Goal: Task Accomplishment & Management: Complete application form

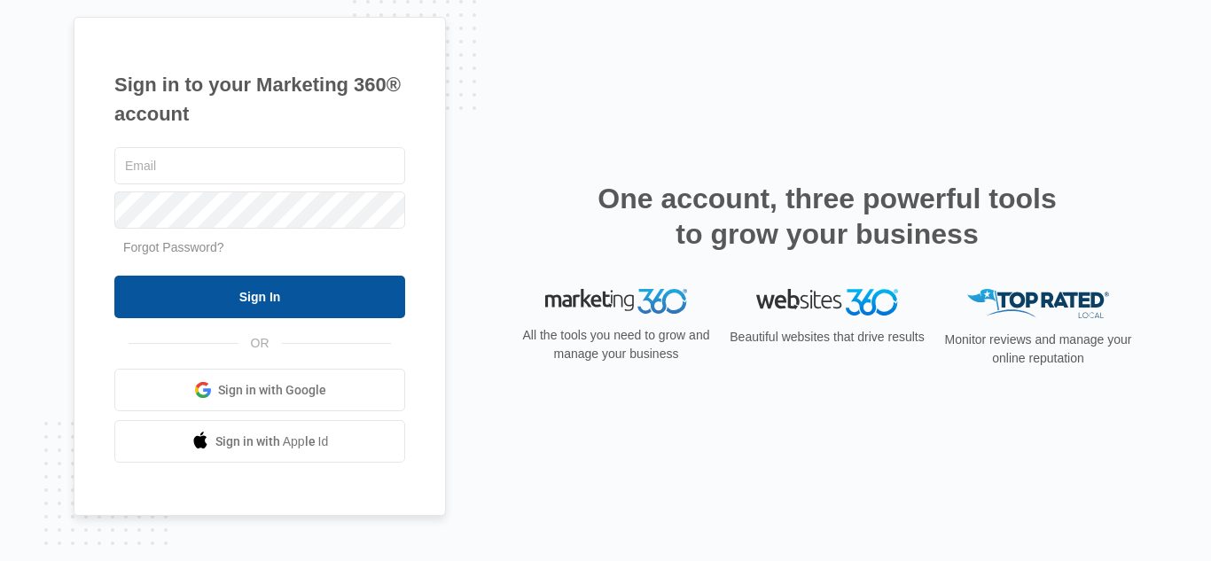
type input "[EMAIL_ADDRESS][DOMAIN_NAME]"
click at [236, 289] on input "Sign In" at bounding box center [259, 297] width 291 height 43
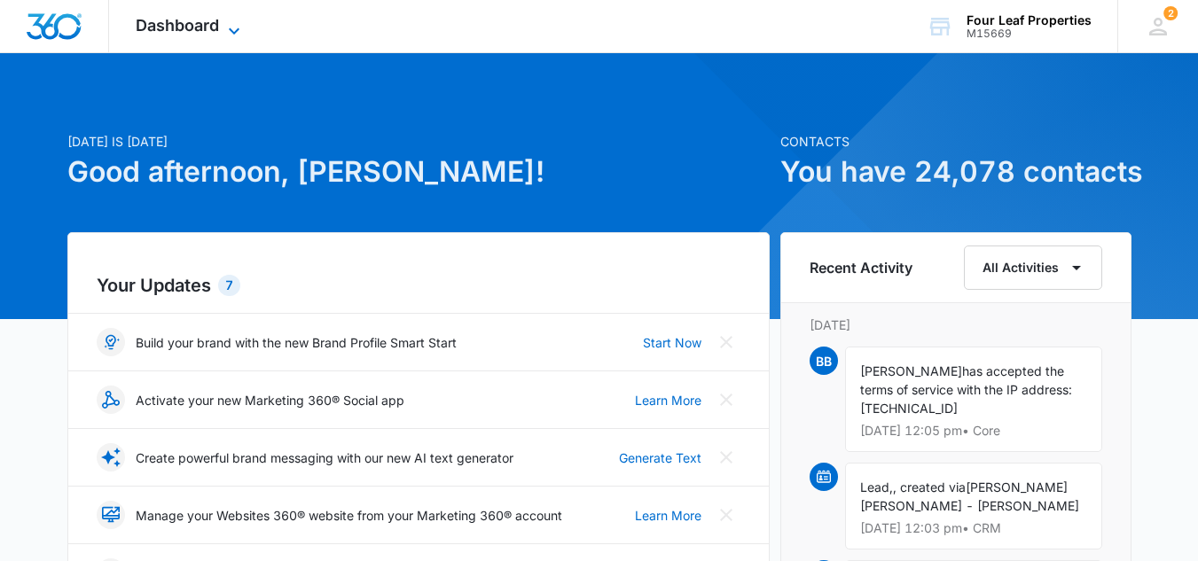
click at [176, 23] on span "Dashboard" at bounding box center [177, 25] width 83 height 19
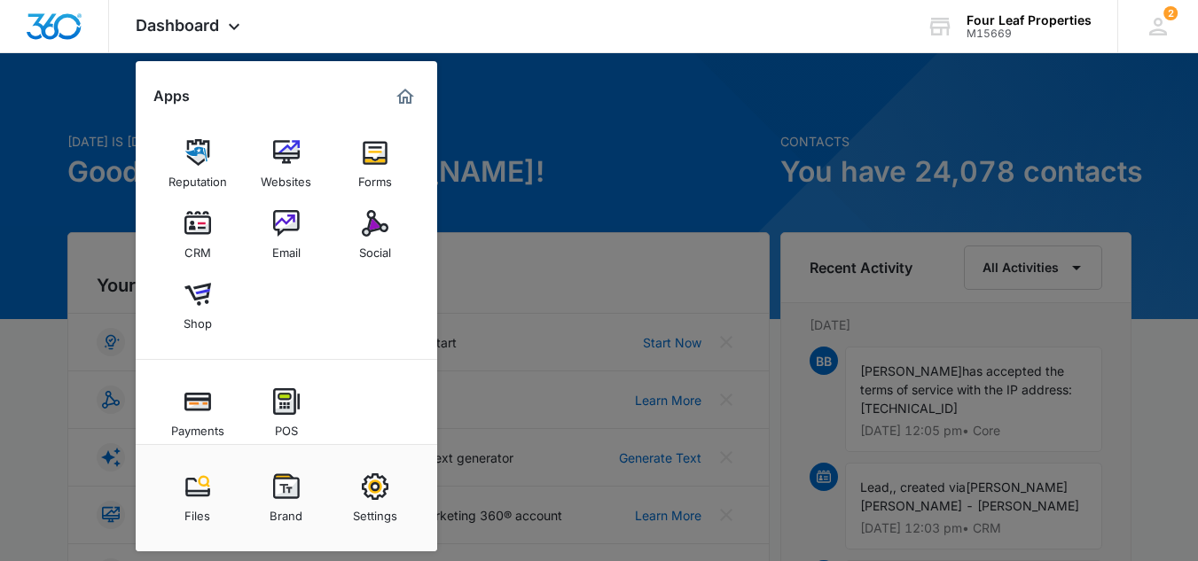
click at [497, 130] on div at bounding box center [599, 280] width 1198 height 561
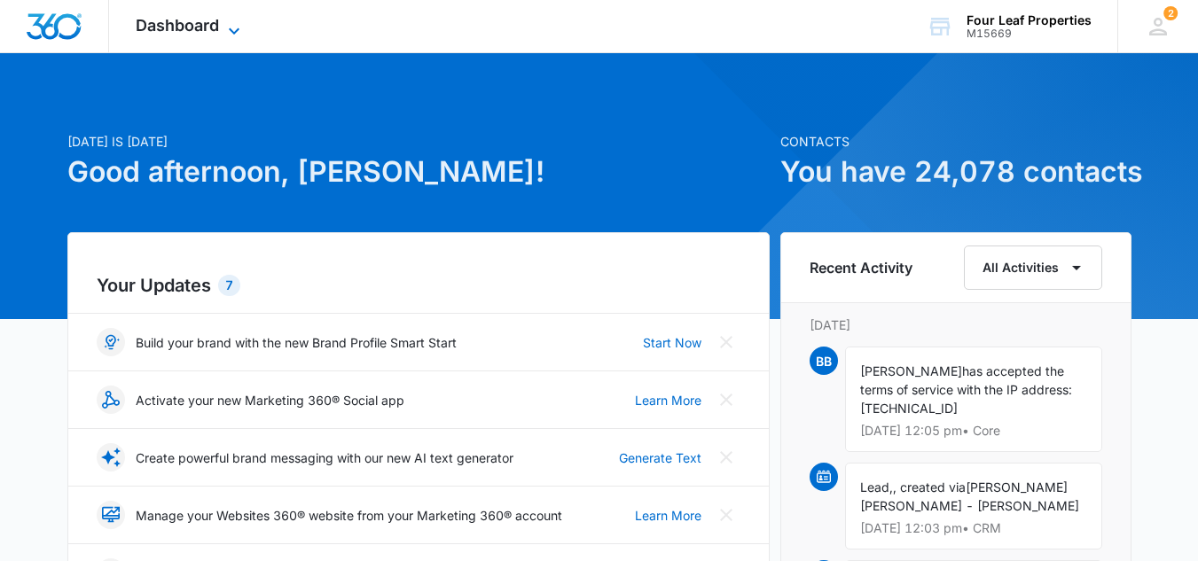
click at [181, 30] on span "Dashboard" at bounding box center [177, 25] width 83 height 19
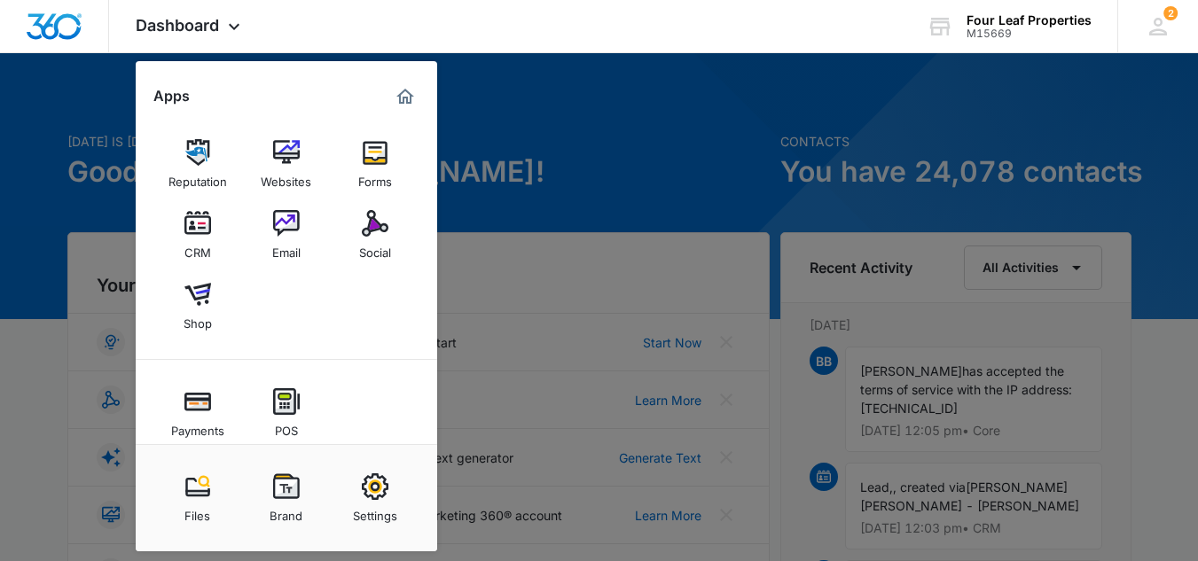
click at [196, 220] on img at bounding box center [197, 223] width 27 height 27
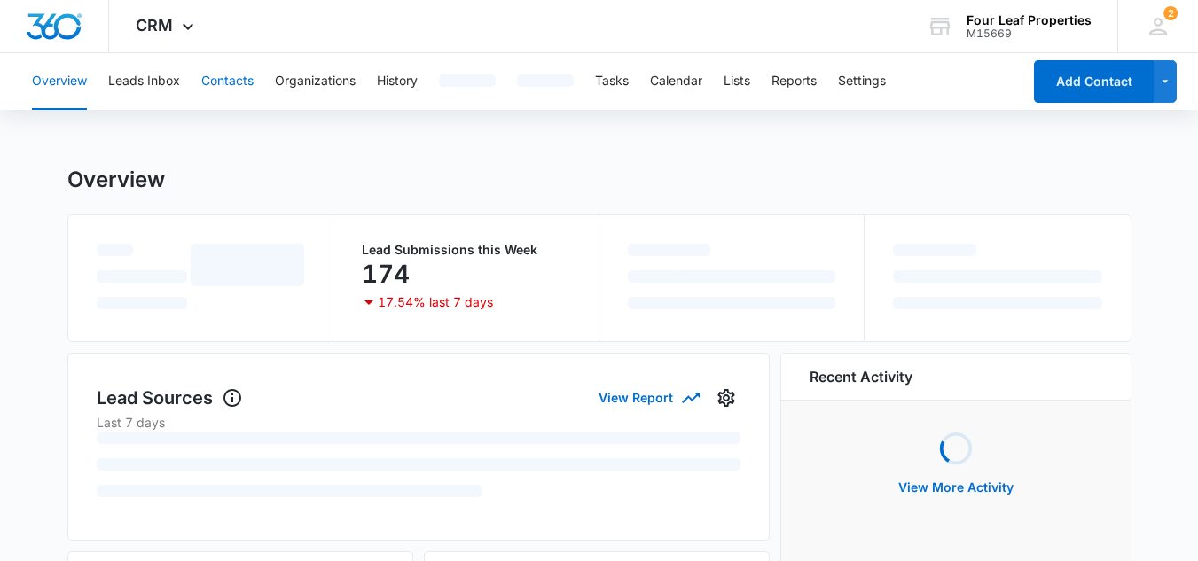
click at [233, 81] on button "Contacts" at bounding box center [227, 81] width 52 height 57
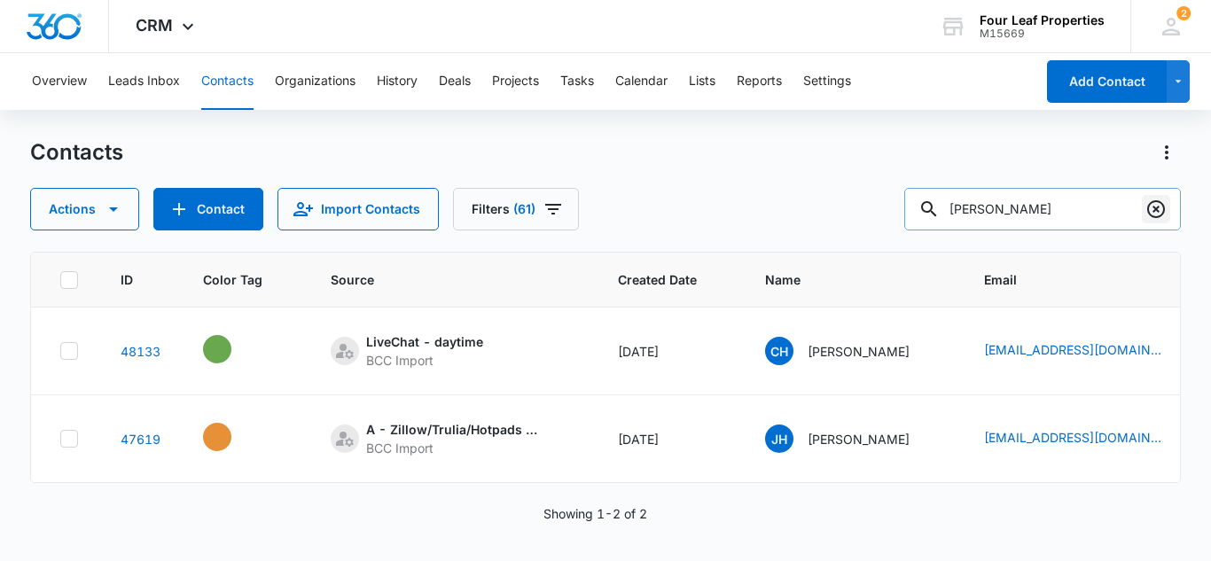
click at [1158, 206] on icon "Clear" at bounding box center [1156, 209] width 21 height 21
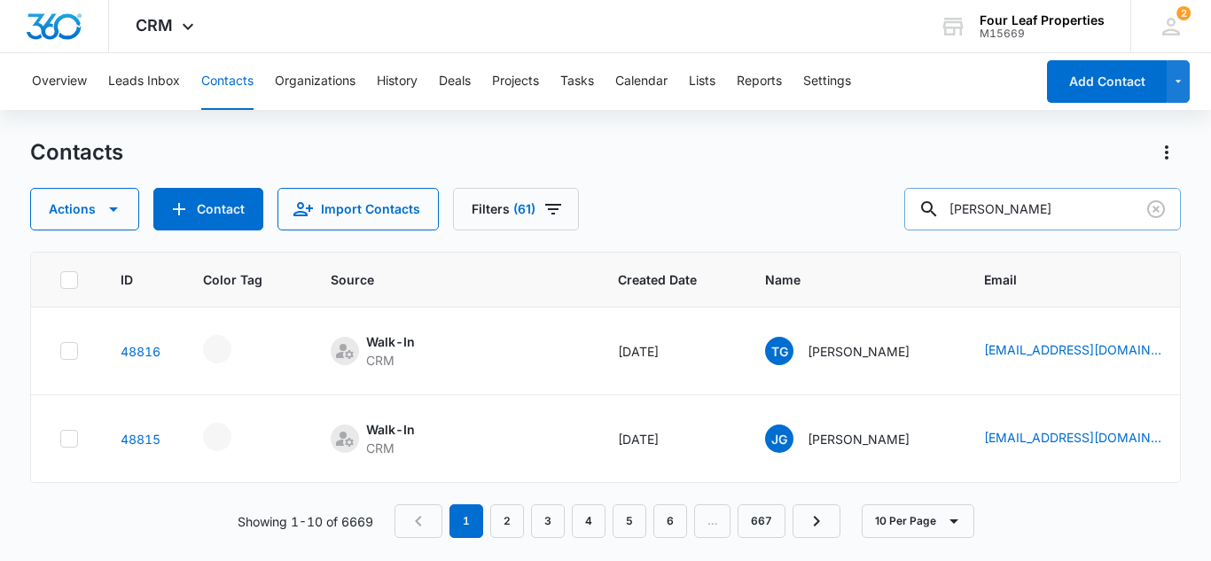
type input "[PERSON_NAME]"
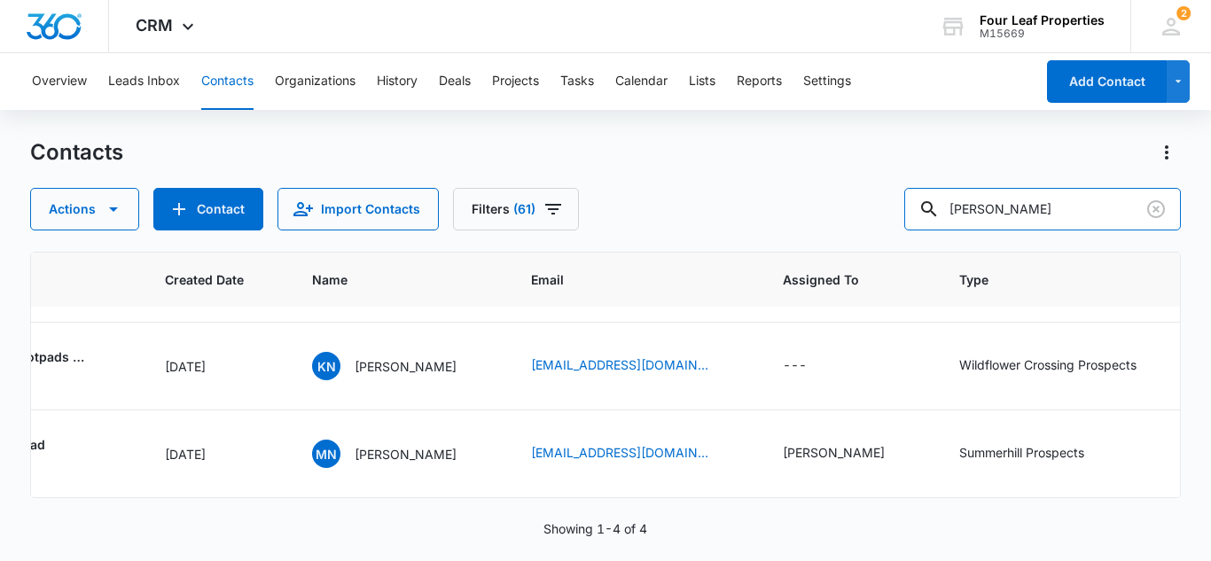
scroll to position [174, 0]
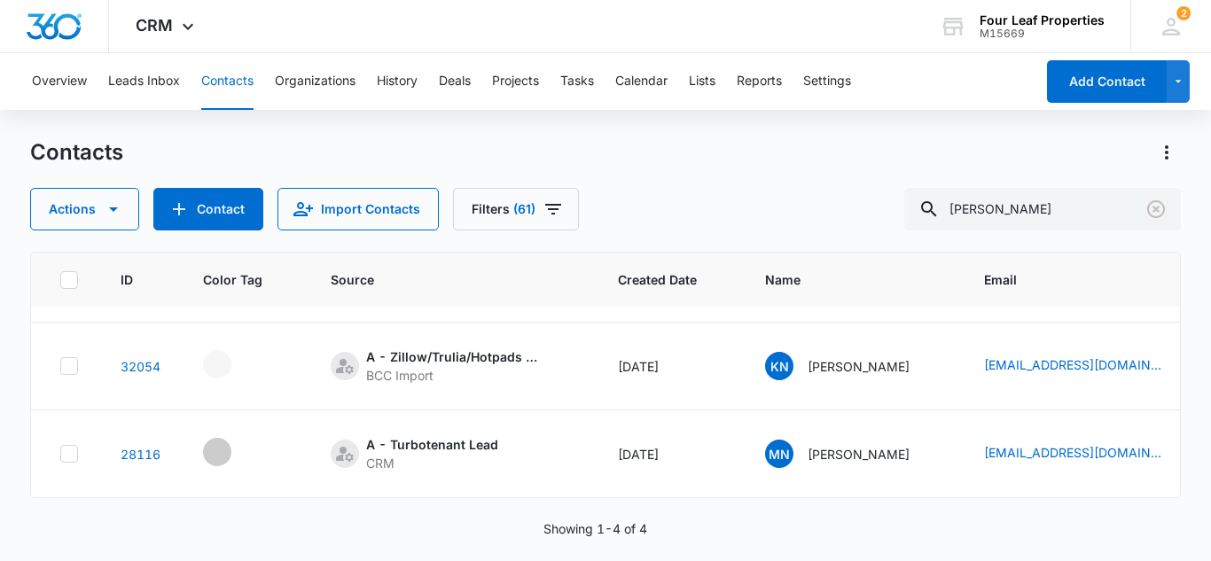
drag, startPoint x: 1154, startPoint y: 209, endPoint x: 252, endPoint y: 249, distance: 902.6
click at [1152, 208] on icon "Clear" at bounding box center [1156, 209] width 21 height 21
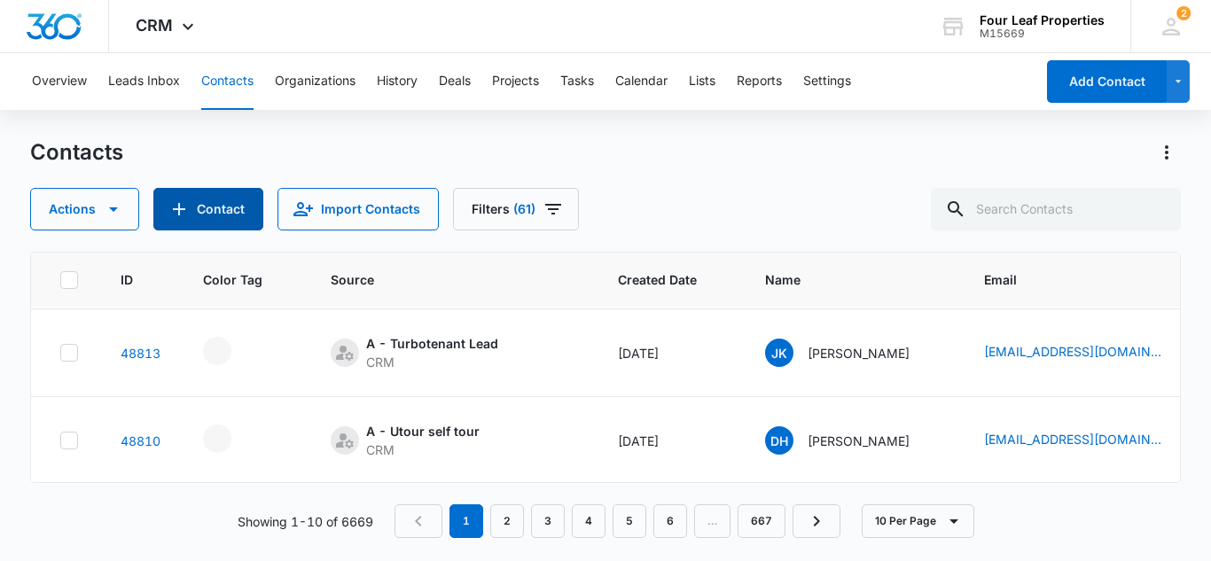
click at [210, 212] on button "Contact" at bounding box center [208, 209] width 110 height 43
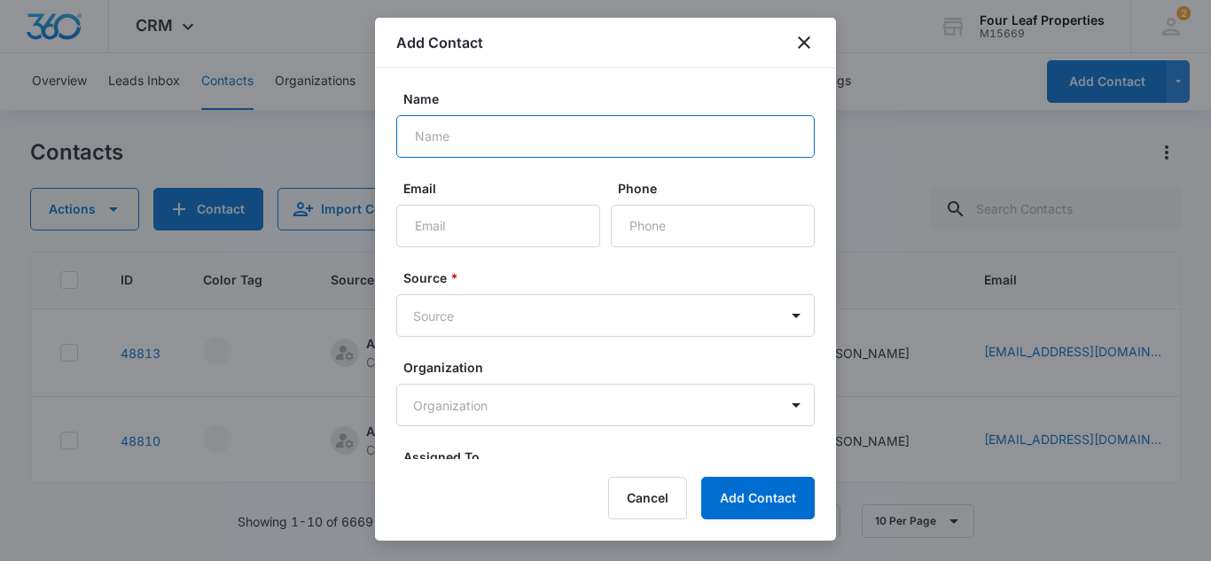
click at [430, 136] on input "Name" at bounding box center [605, 136] width 418 height 43
type input "[PERSON_NAME]"
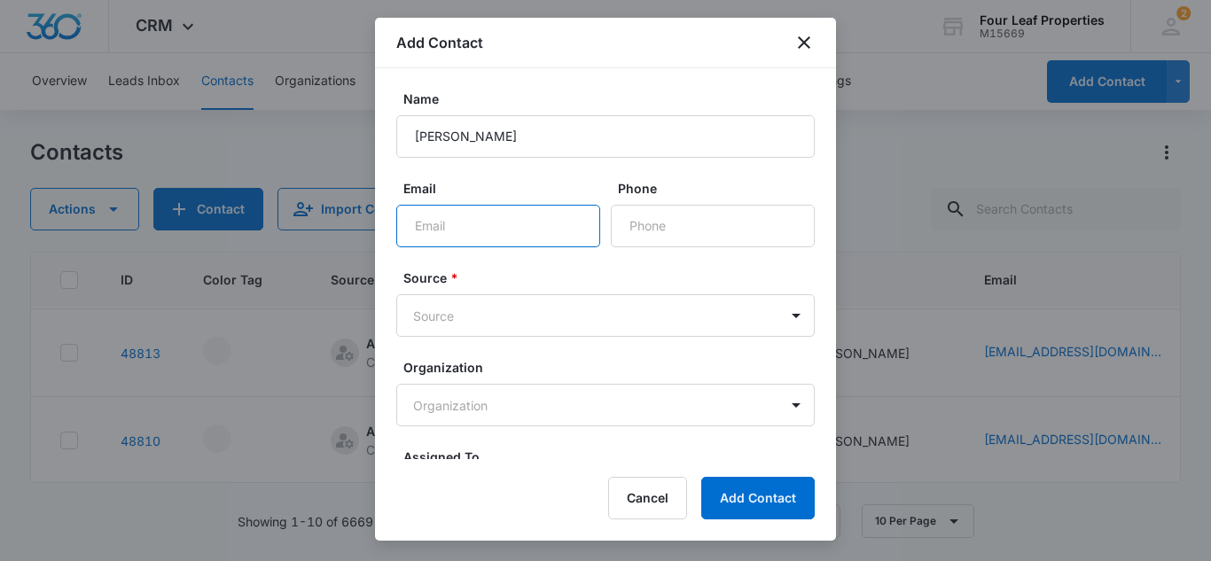
click at [435, 218] on input "Email" at bounding box center [498, 226] width 204 height 43
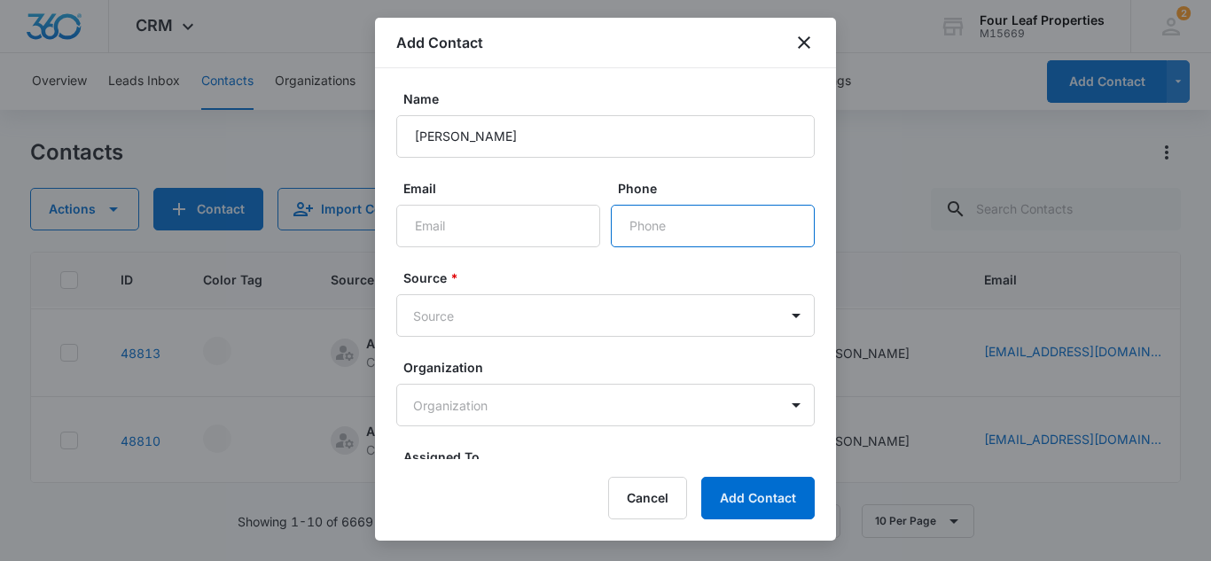
click at [657, 226] on input "Phone" at bounding box center [713, 226] width 204 height 43
type input "[PHONE_NUMBER]"
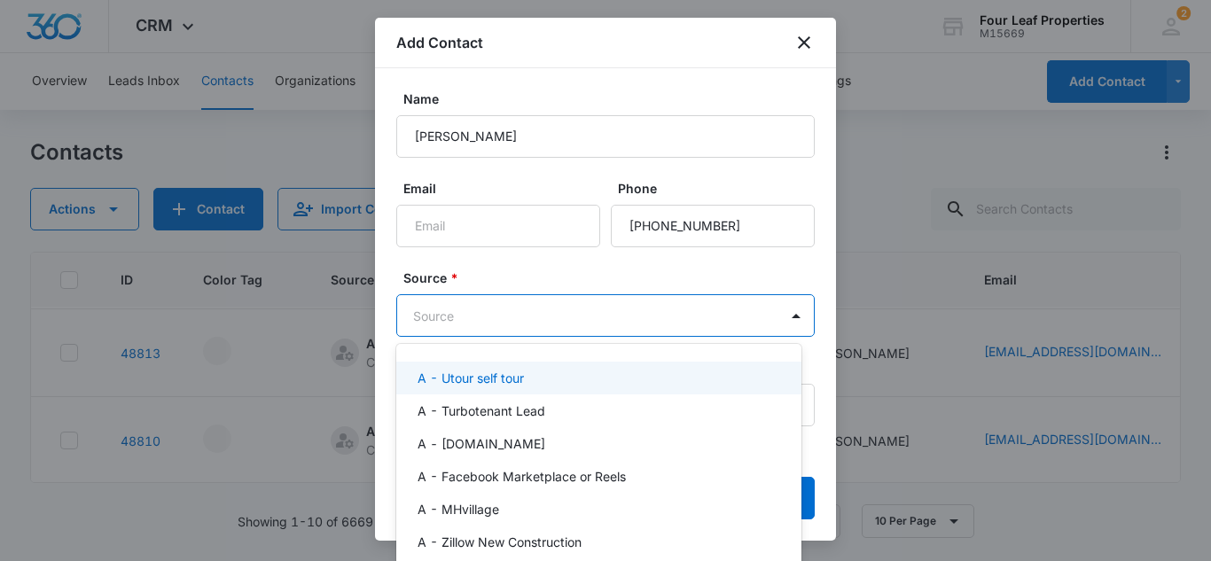
click at [454, 311] on body "CRM Apps Reputation Websites Forms CRM Email Social Shop Payments POS Content A…" at bounding box center [605, 280] width 1211 height 561
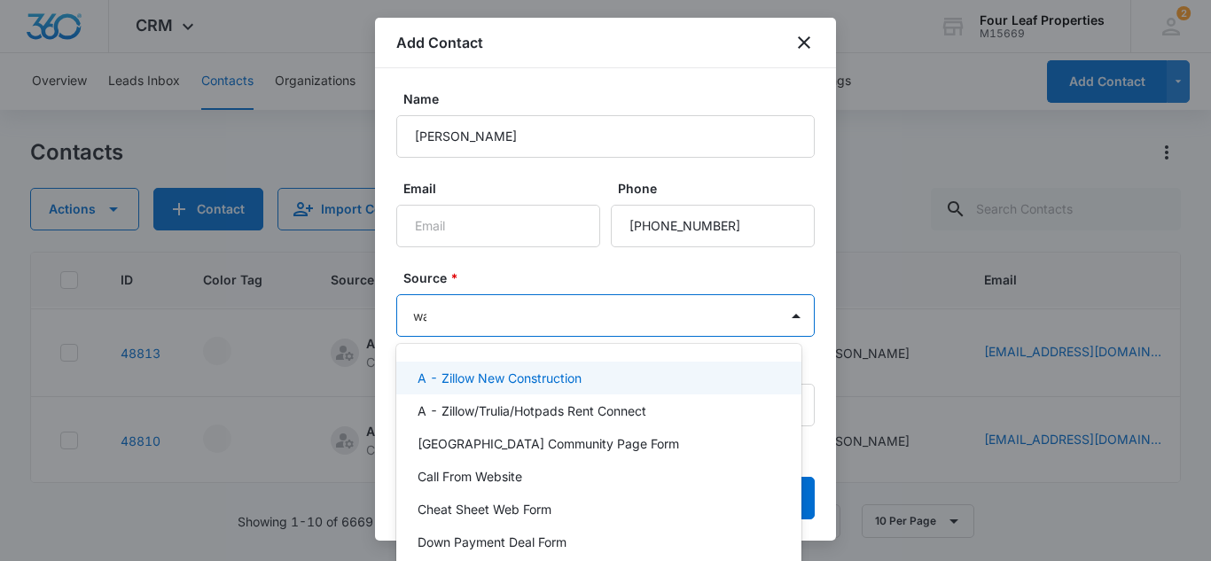
type input "walk"
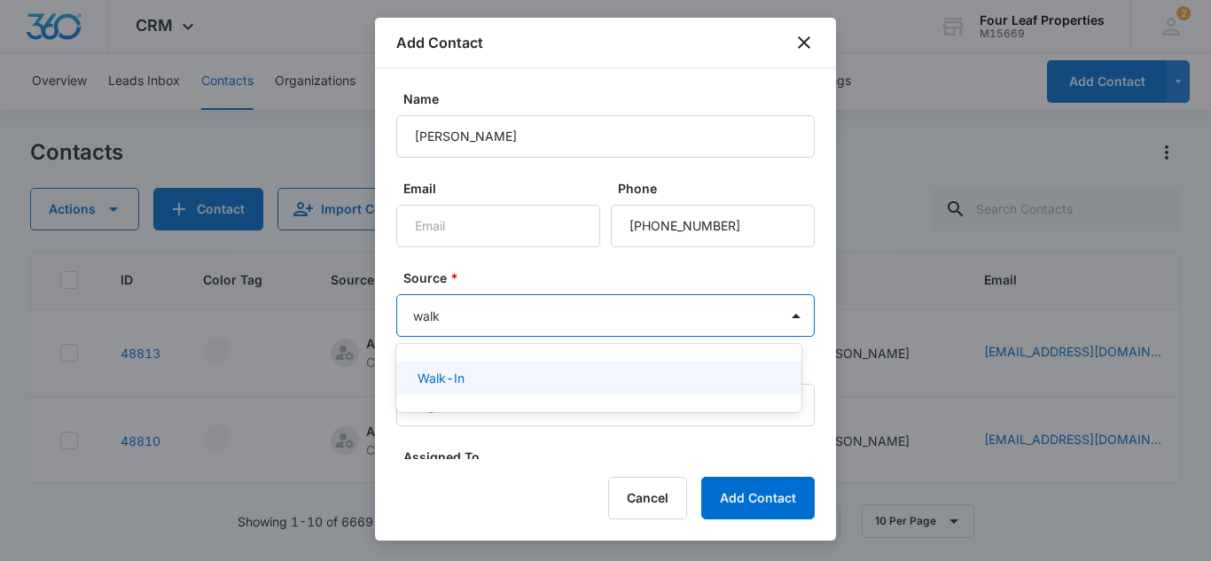
click at [461, 386] on p "Walk-In" at bounding box center [441, 378] width 47 height 19
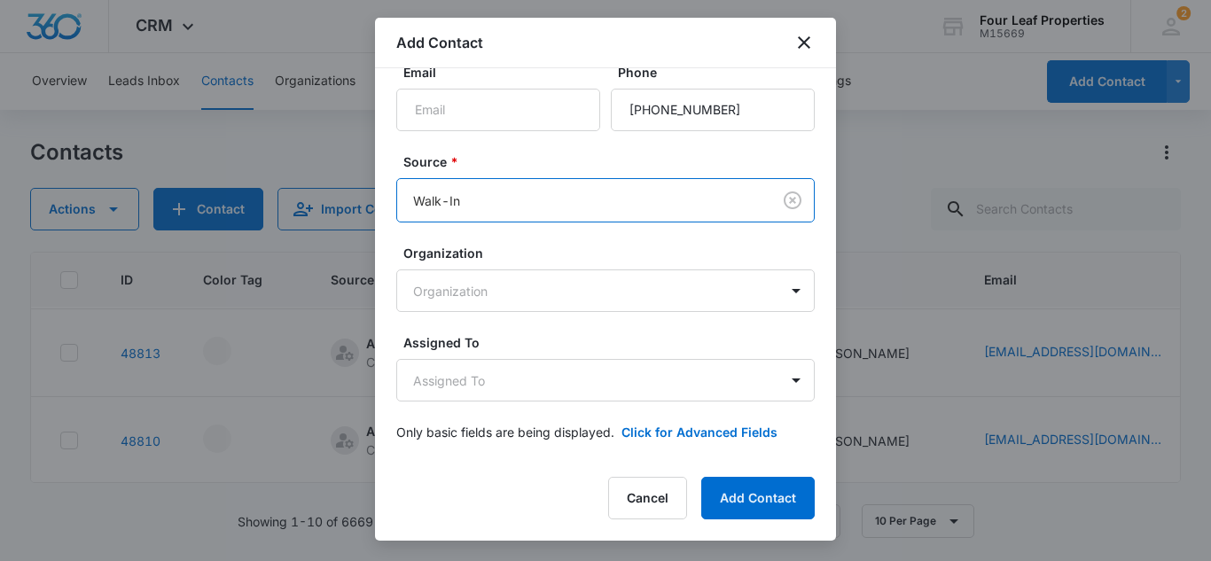
scroll to position [120, 0]
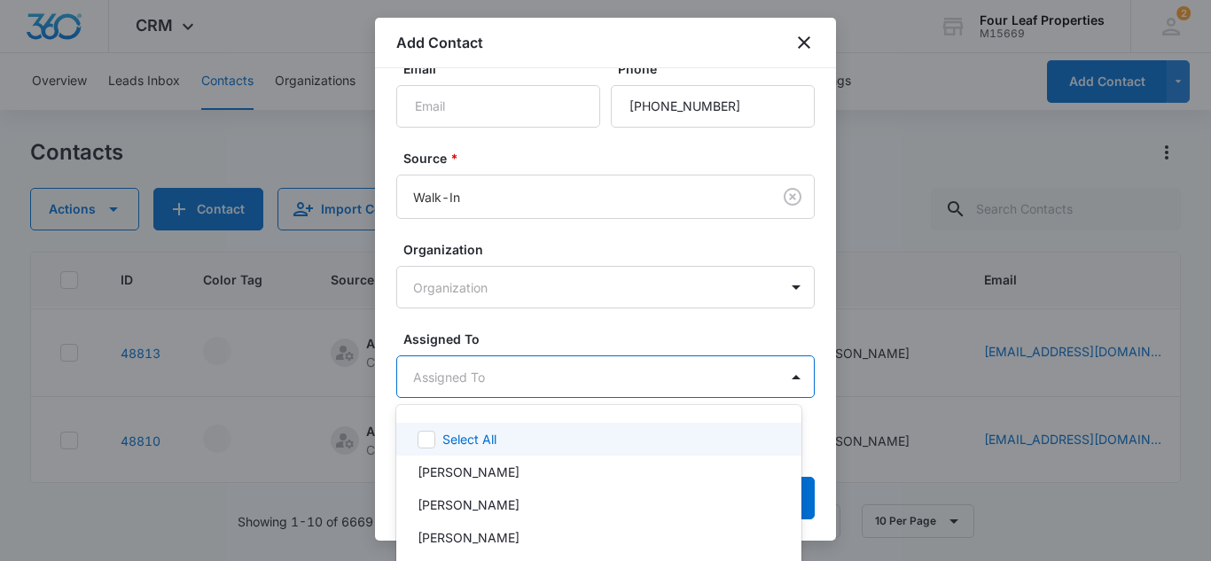
click at [460, 378] on body "CRM Apps Reputation Websites Forms CRM Email Social Shop Payments POS Content A…" at bounding box center [605, 280] width 1211 height 561
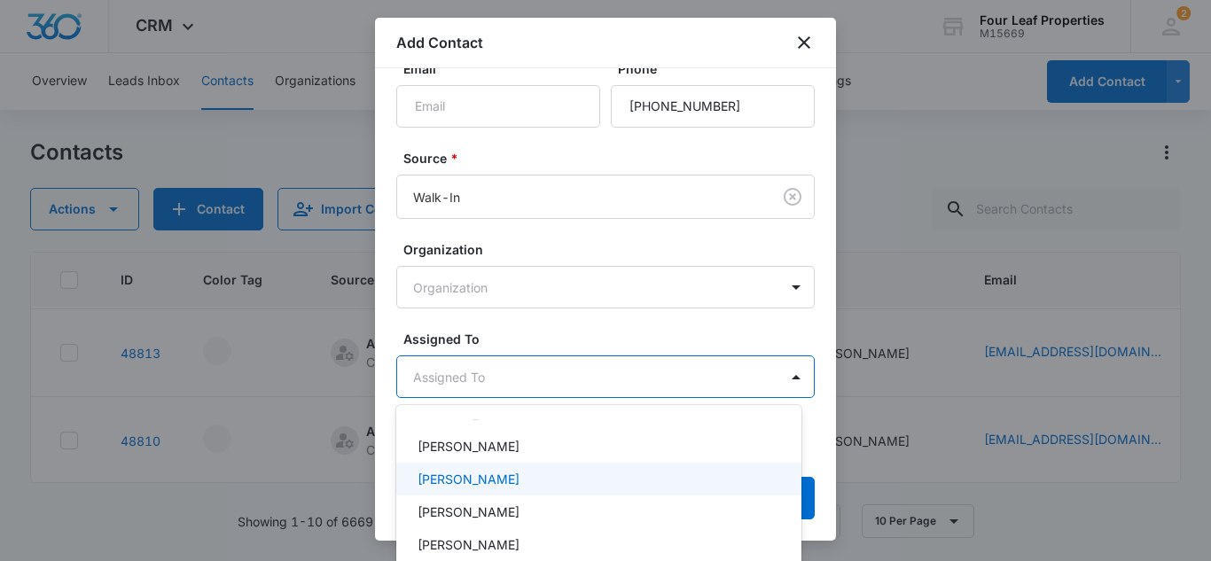
scroll to position [355, 0]
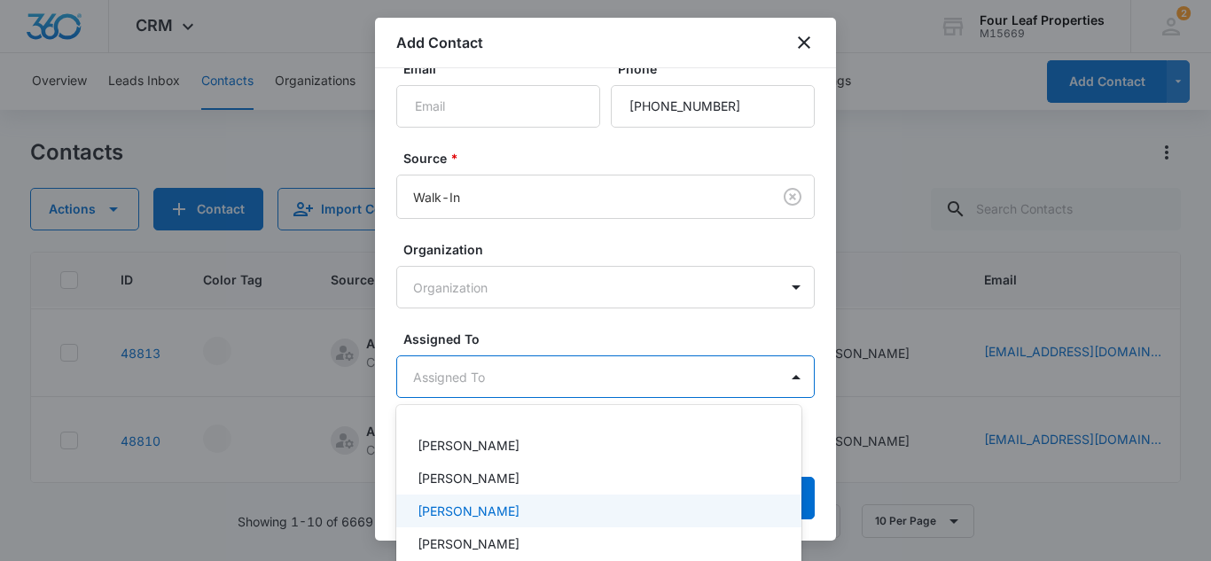
drag, startPoint x: 469, startPoint y: 509, endPoint x: 471, endPoint y: 498, distance: 10.8
click at [469, 507] on p "[PERSON_NAME]" at bounding box center [469, 511] width 102 height 19
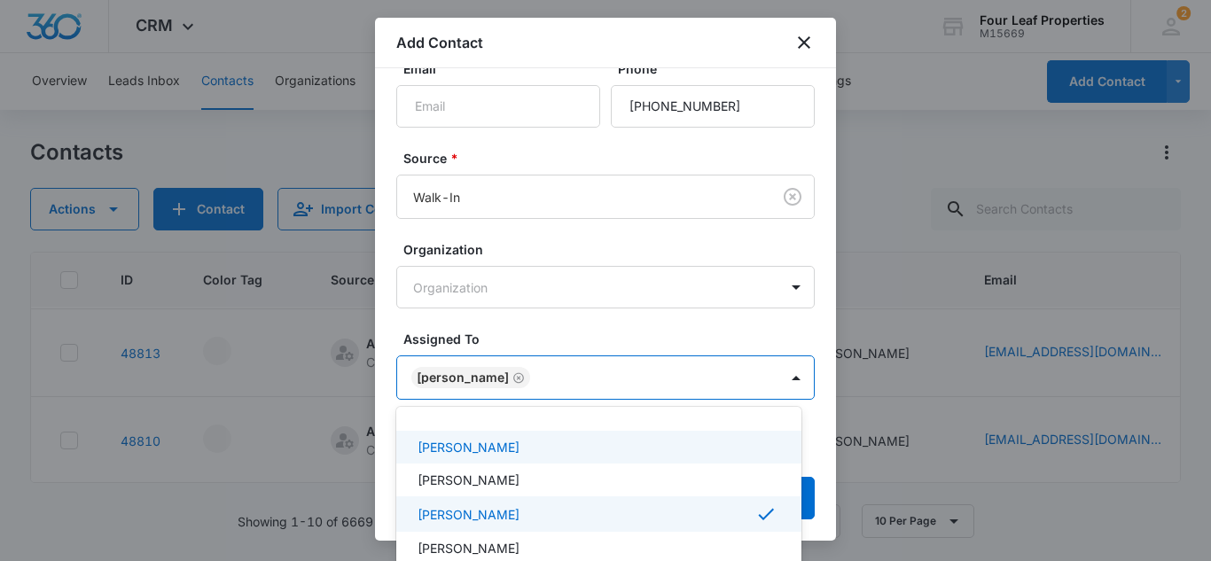
click at [550, 320] on div at bounding box center [605, 280] width 1211 height 561
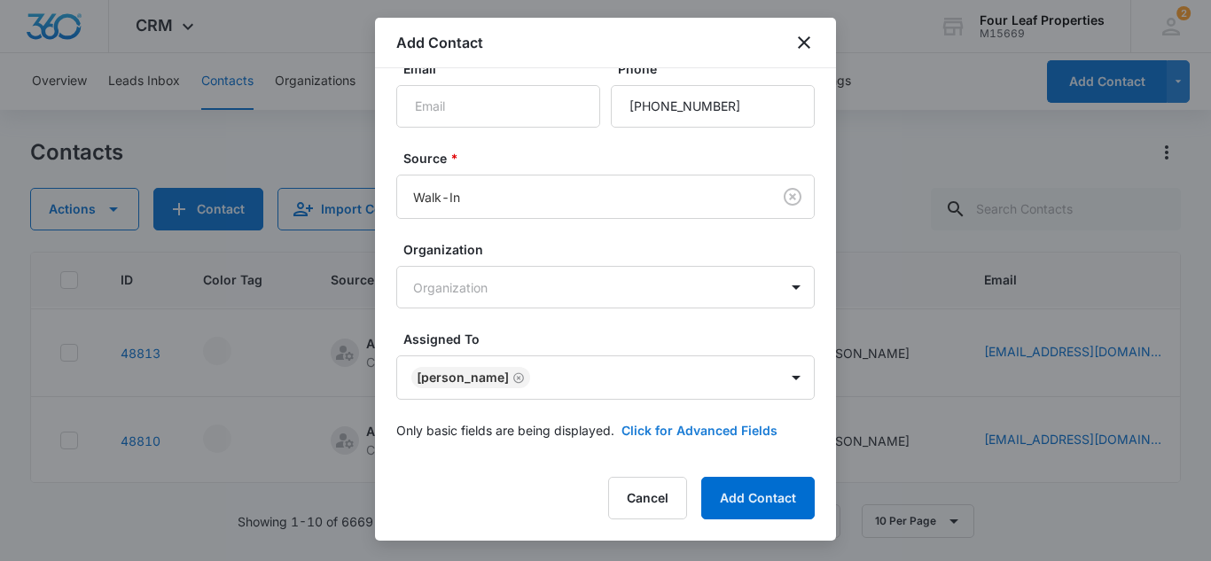
click at [688, 426] on button "Click for Advanced Fields" at bounding box center [700, 430] width 156 height 19
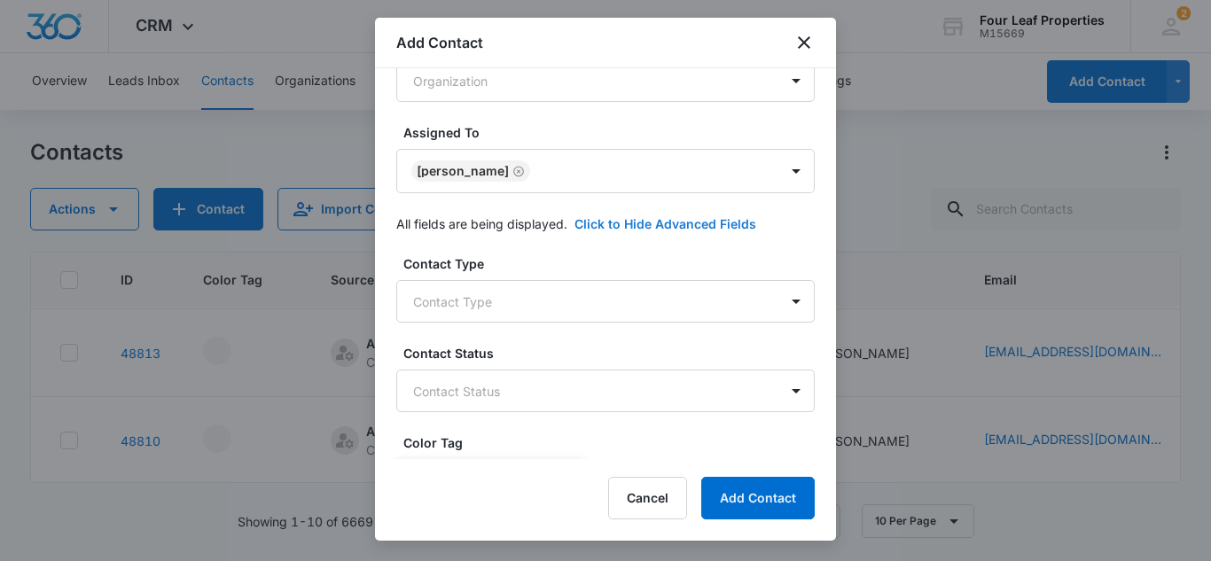
scroll to position [386, 0]
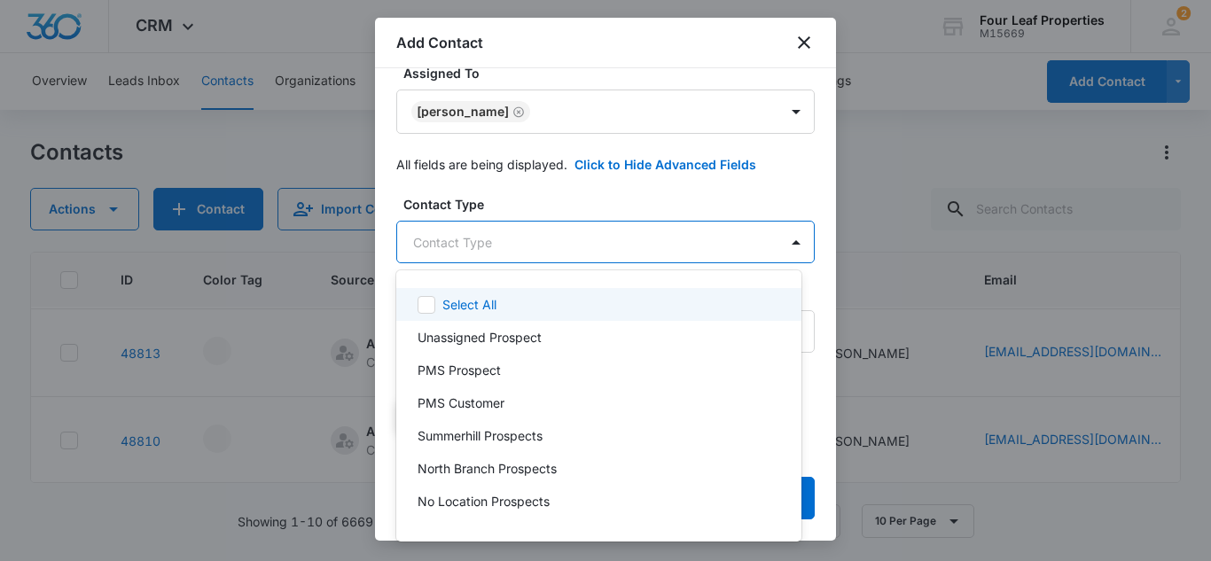
click at [475, 246] on body "CRM Apps Reputation Websites Forms CRM Email Social Shop Payments POS Content A…" at bounding box center [605, 280] width 1211 height 561
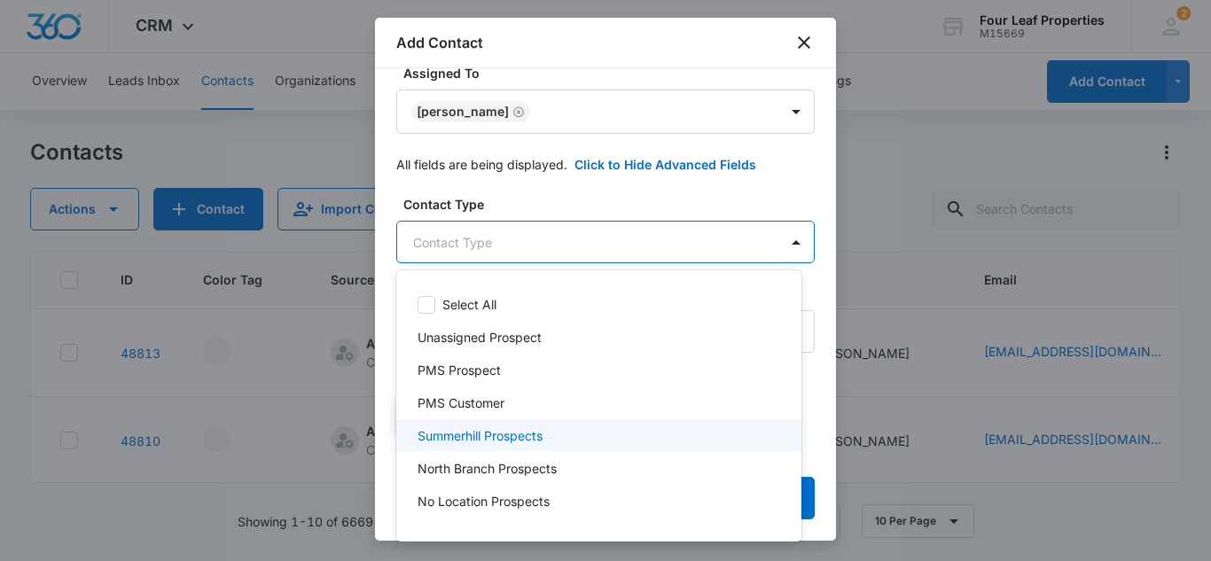
drag, startPoint x: 459, startPoint y: 437, endPoint x: 470, endPoint y: 417, distance: 23.0
click at [459, 435] on p "Summerhill Prospects" at bounding box center [480, 435] width 125 height 19
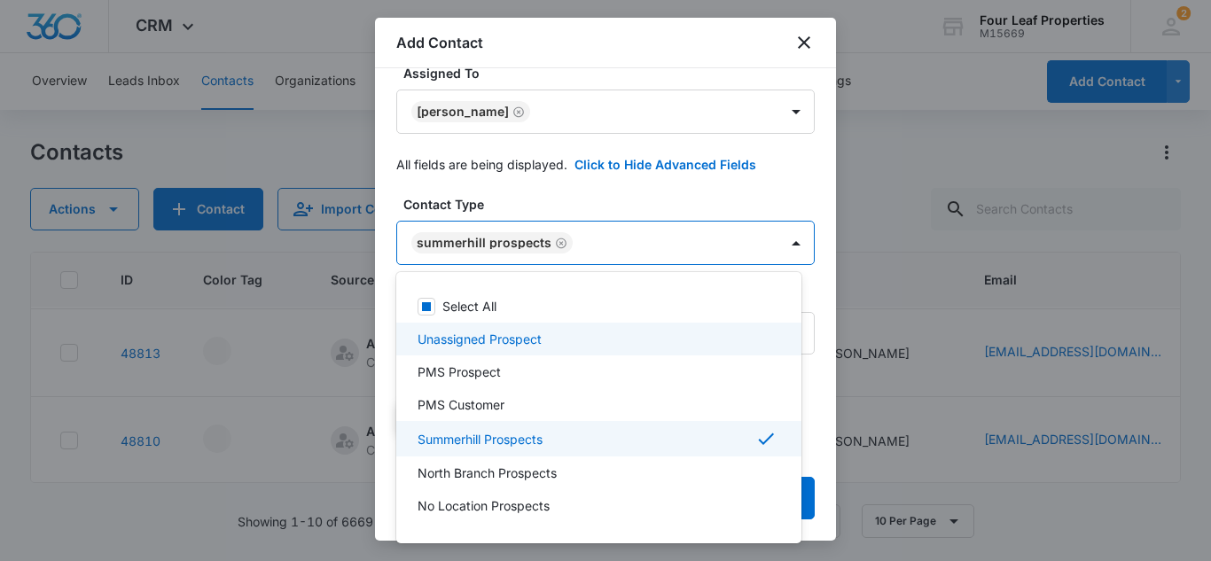
click at [541, 200] on div at bounding box center [605, 280] width 1211 height 561
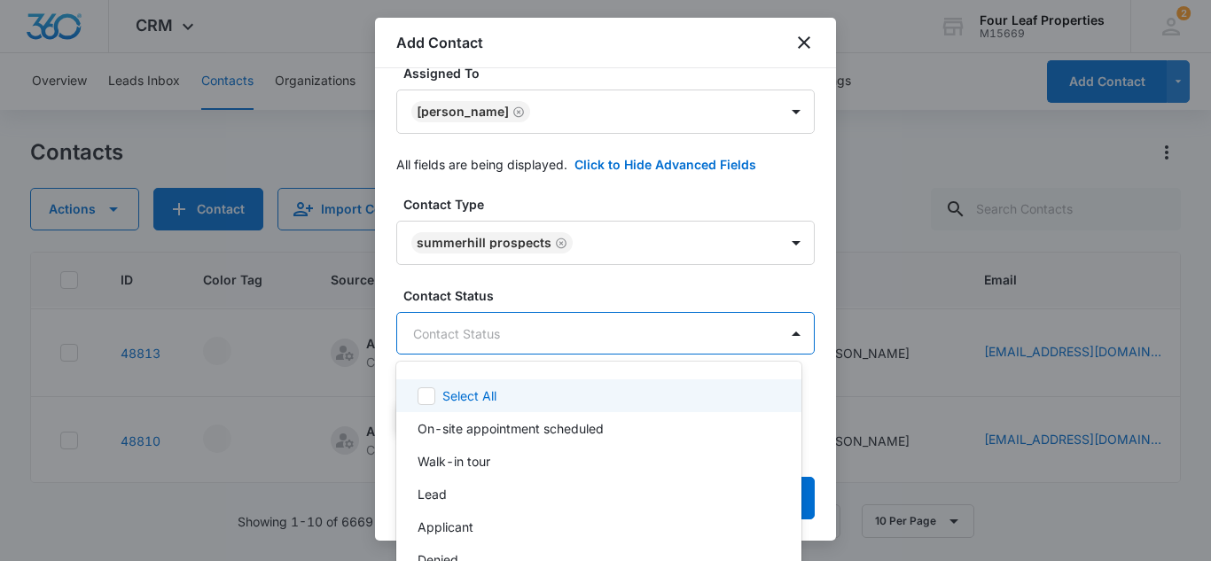
click at [482, 338] on body "CRM Apps Reputation Websites Forms CRM Email Social Shop Payments POS Content A…" at bounding box center [605, 280] width 1211 height 561
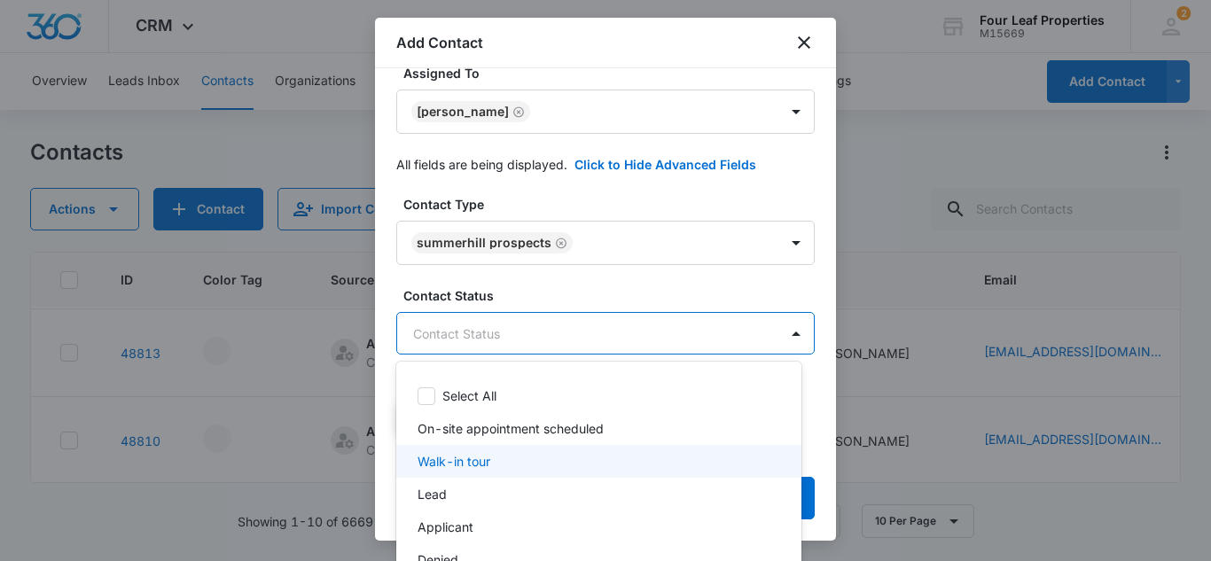
drag, startPoint x: 462, startPoint y: 462, endPoint x: 467, endPoint y: 441, distance: 21.9
click at [462, 460] on p "Walk-in tour" at bounding box center [454, 461] width 73 height 19
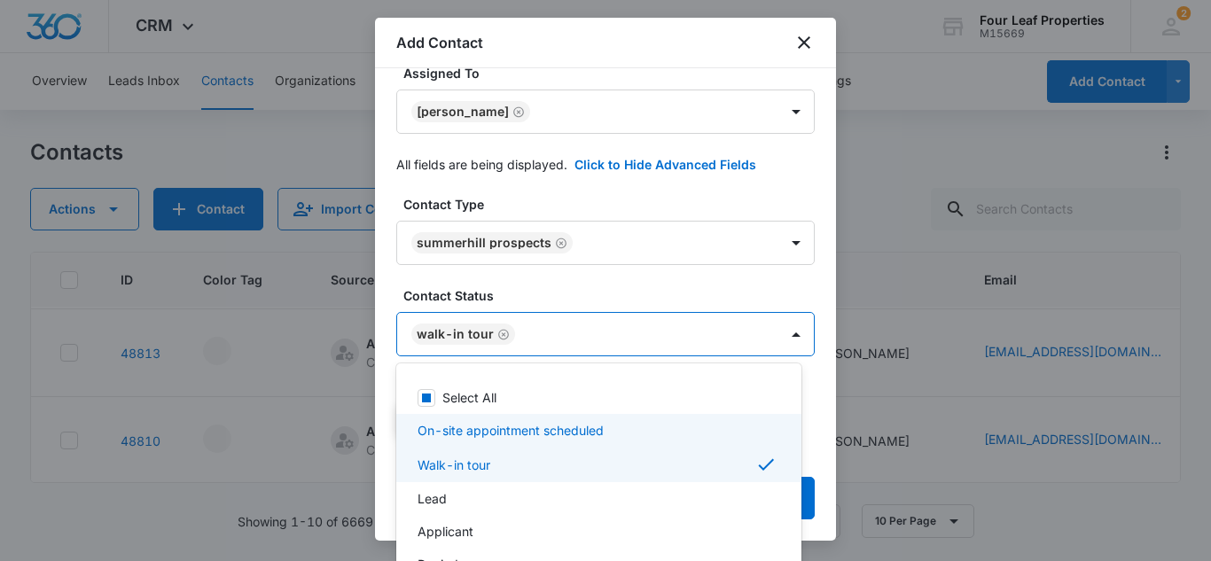
click at [534, 274] on div at bounding box center [605, 280] width 1211 height 561
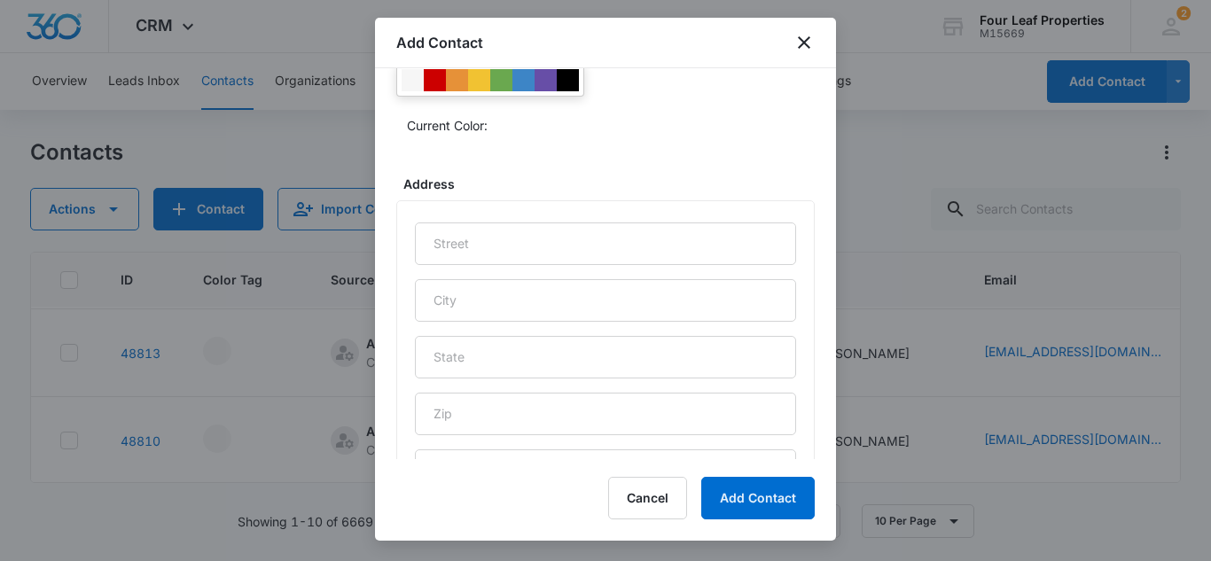
scroll to position [953, 0]
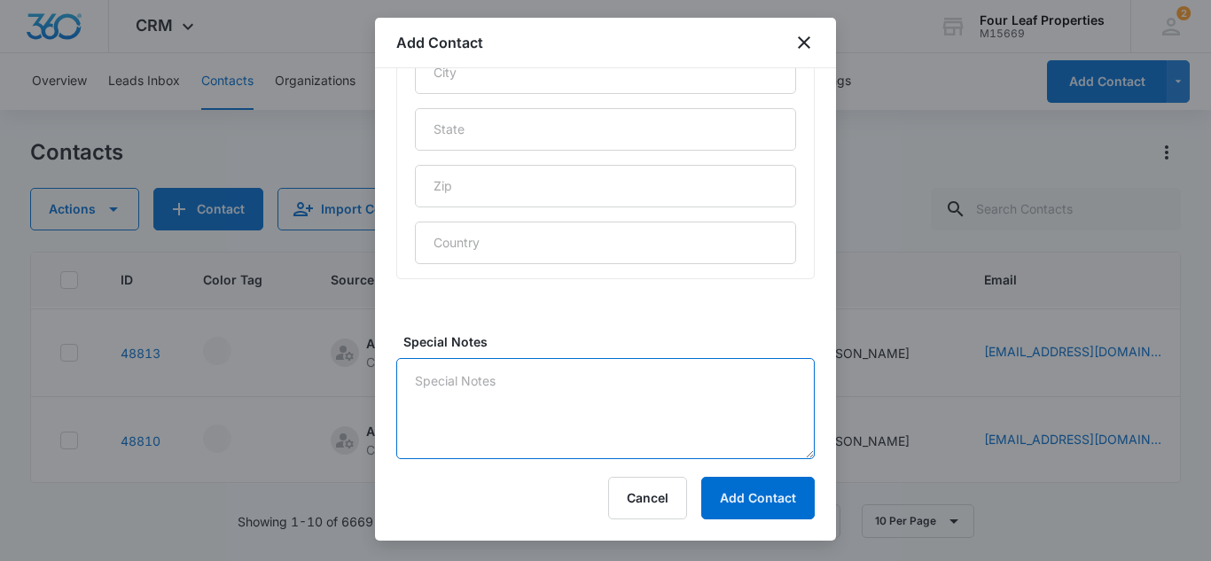
click at [452, 400] on textarea "Special Notes" at bounding box center [605, 408] width 418 height 101
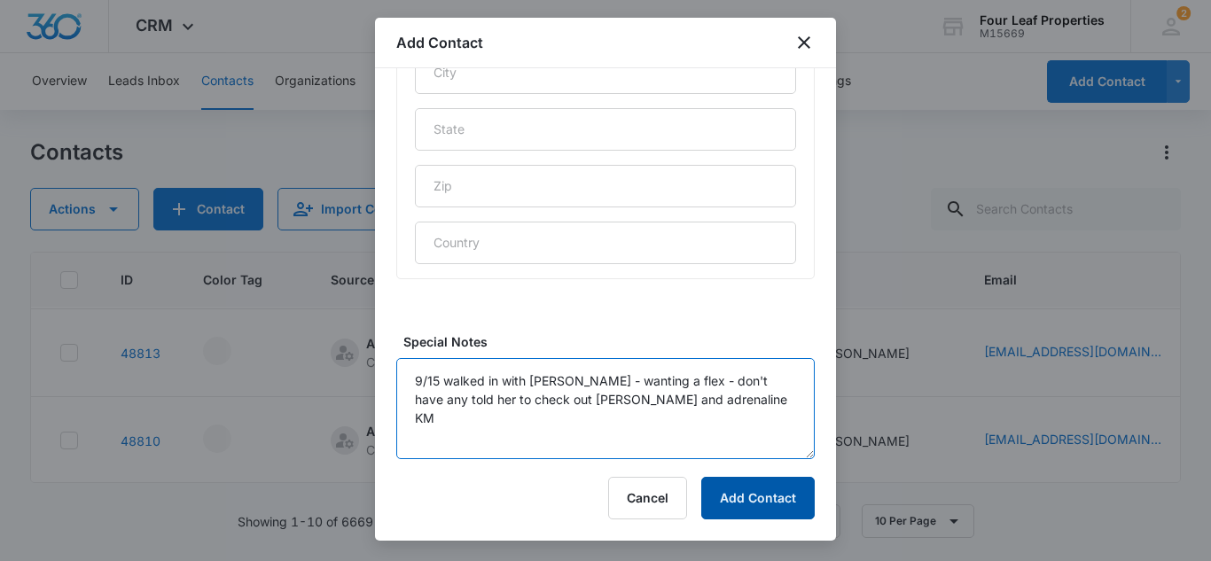
type textarea "9/15 walked in with [PERSON_NAME] - wanting a flex - don't have any told her to…"
click at [769, 497] on button "Add Contact" at bounding box center [757, 498] width 113 height 43
